Goal: Information Seeking & Learning: Check status

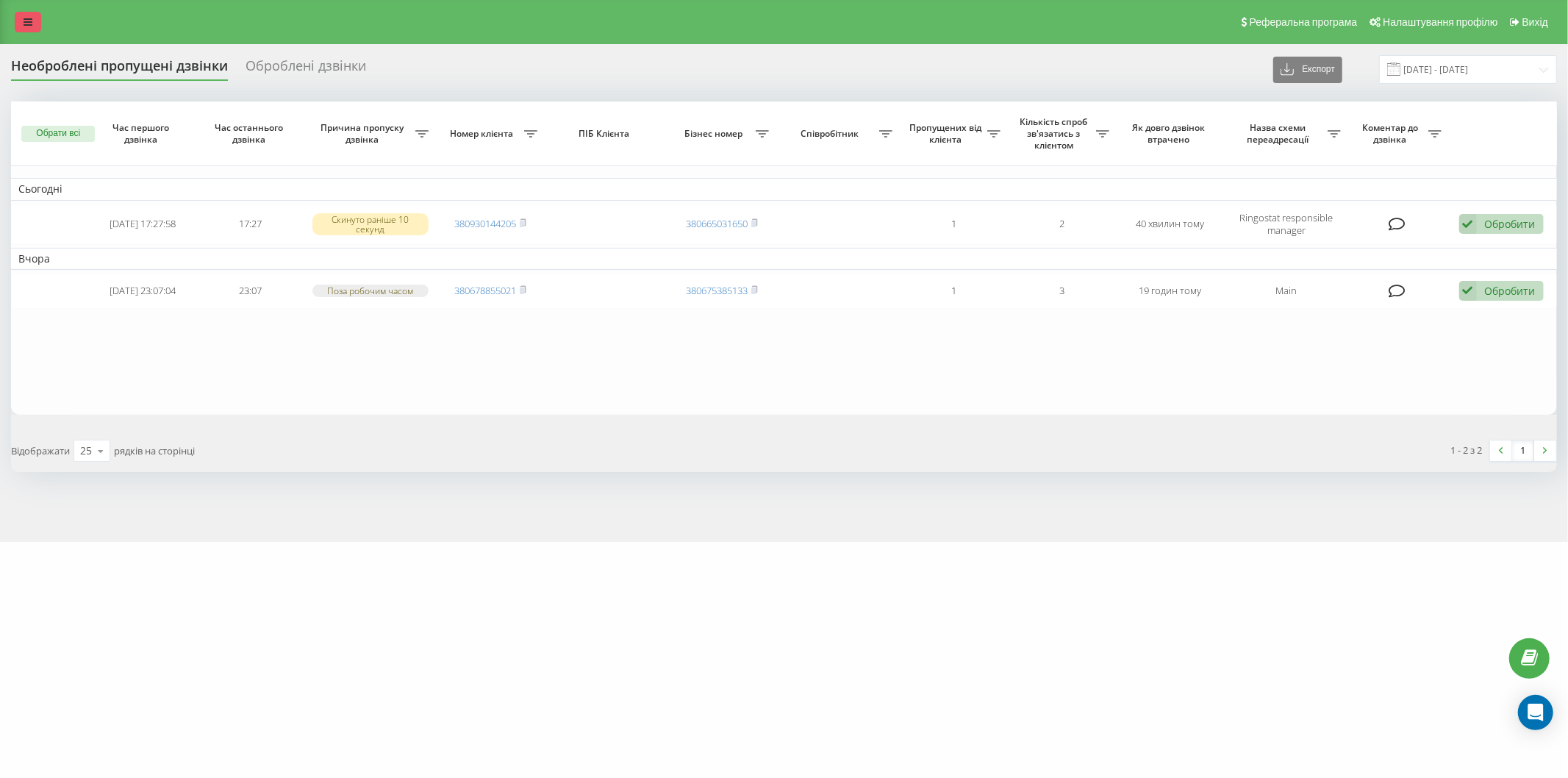
click at [18, 23] on link at bounding box center [28, 22] width 26 height 20
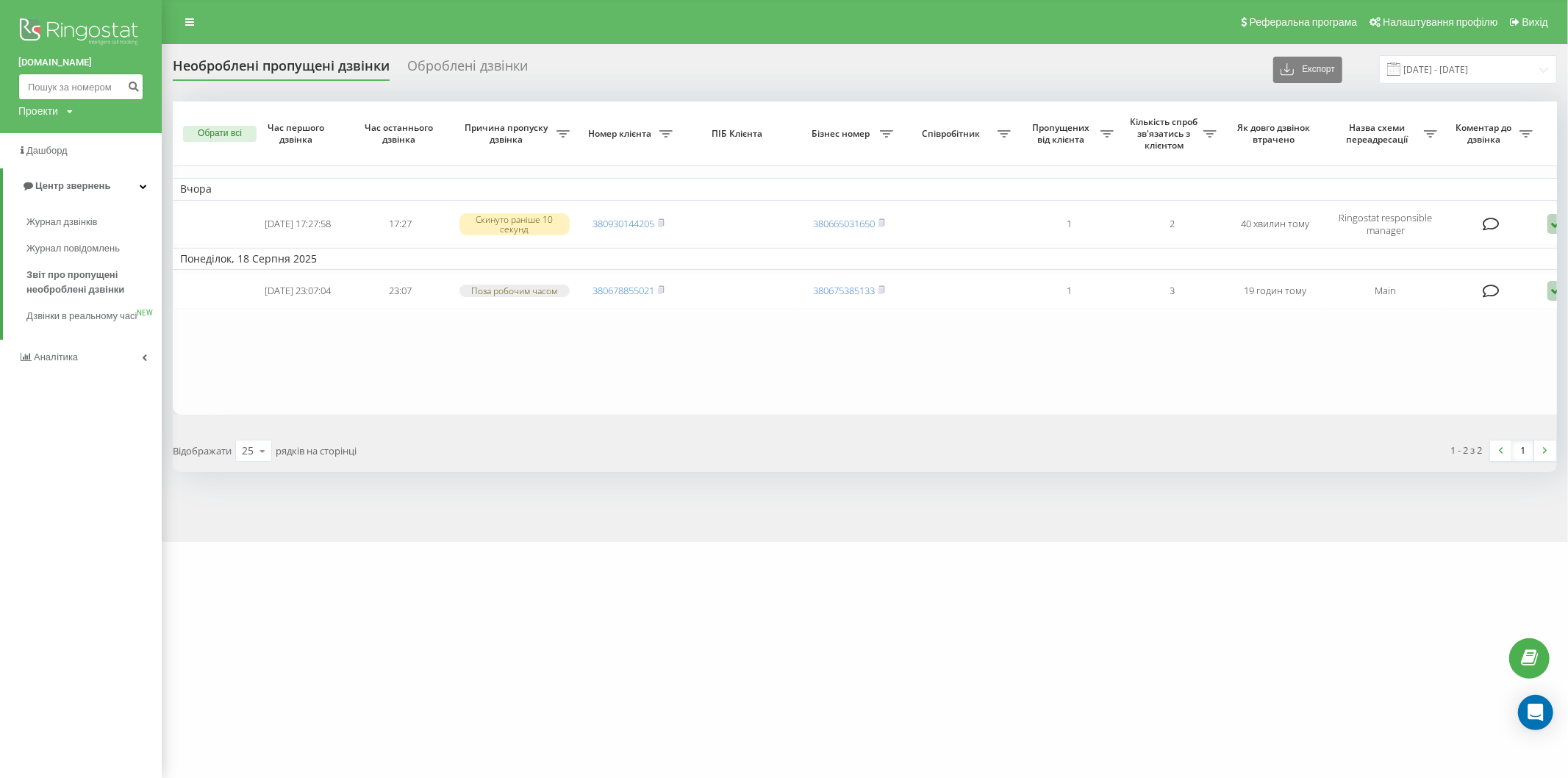
click at [64, 86] on input at bounding box center [81, 86] width 125 height 26
paste input "[PHONE_NUMBER]"
type input "0989343932"
click at [133, 83] on icon "submit" at bounding box center [133, 84] width 12 height 8
